Goal: Find contact information: Find contact information

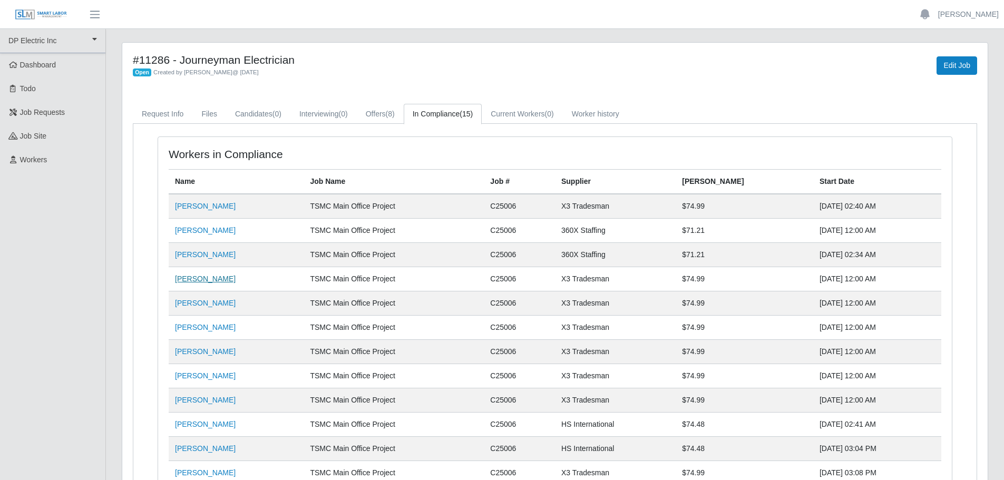
click at [206, 279] on link "[PERSON_NAME]" at bounding box center [205, 279] width 61 height 8
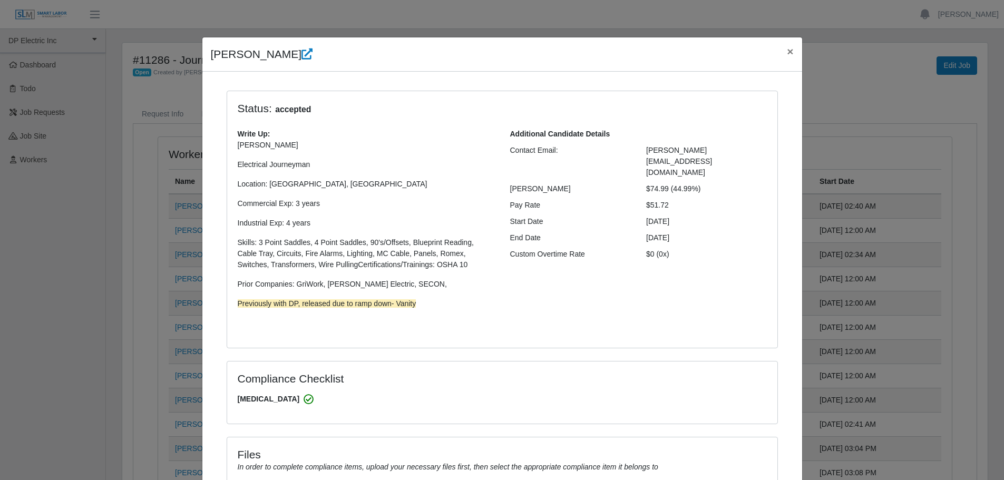
select select "**********"
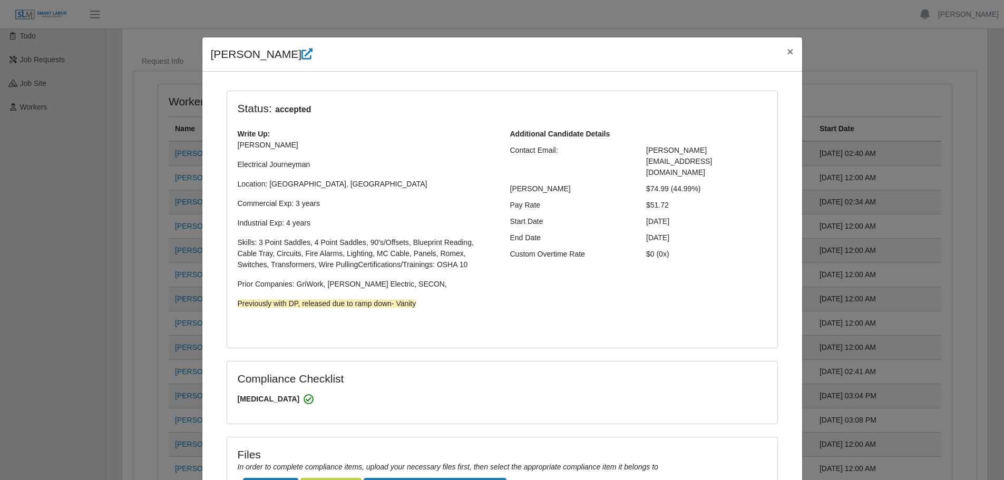
click at [727, 152] on div "[PERSON_NAME][EMAIL_ADDRESS][DOMAIN_NAME]" at bounding box center [706, 161] width 136 height 33
drag, startPoint x: 727, startPoint y: 148, endPoint x: 639, endPoint y: 148, distance: 87.5
click at [639, 148] on div "[PERSON_NAME][EMAIL_ADDRESS][DOMAIN_NAME]" at bounding box center [706, 161] width 136 height 33
copy span "[PERSON_NAME][EMAIL_ADDRESS][DOMAIN_NAME]"
drag, startPoint x: 282, startPoint y: 55, endPoint x: 197, endPoint y: 52, distance: 85.4
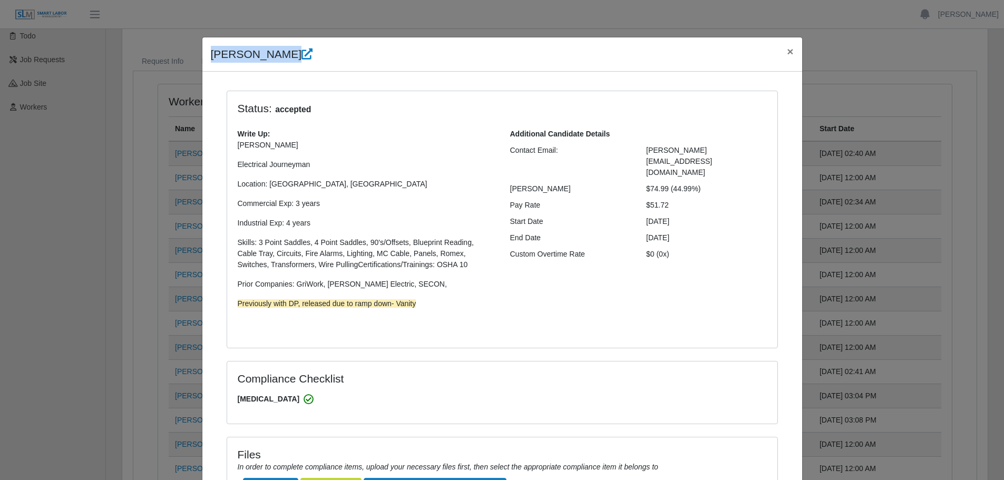
click at [197, 52] on div "[PERSON_NAME] × Status: accepted Write Up: [PERSON_NAME] Electrical Journeyman …" at bounding box center [502, 240] width 1004 height 480
copy h4 "[PERSON_NAME]"
click at [787, 51] on span "×" at bounding box center [790, 51] width 6 height 12
